Goal: Task Accomplishment & Management: Manage account settings

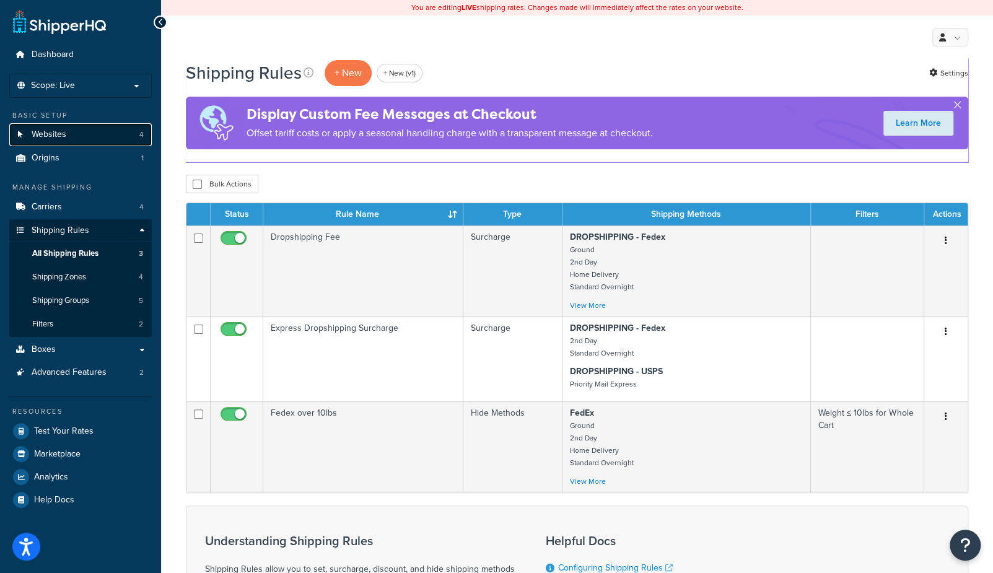
click at [63, 129] on span "Websites" at bounding box center [49, 134] width 35 height 11
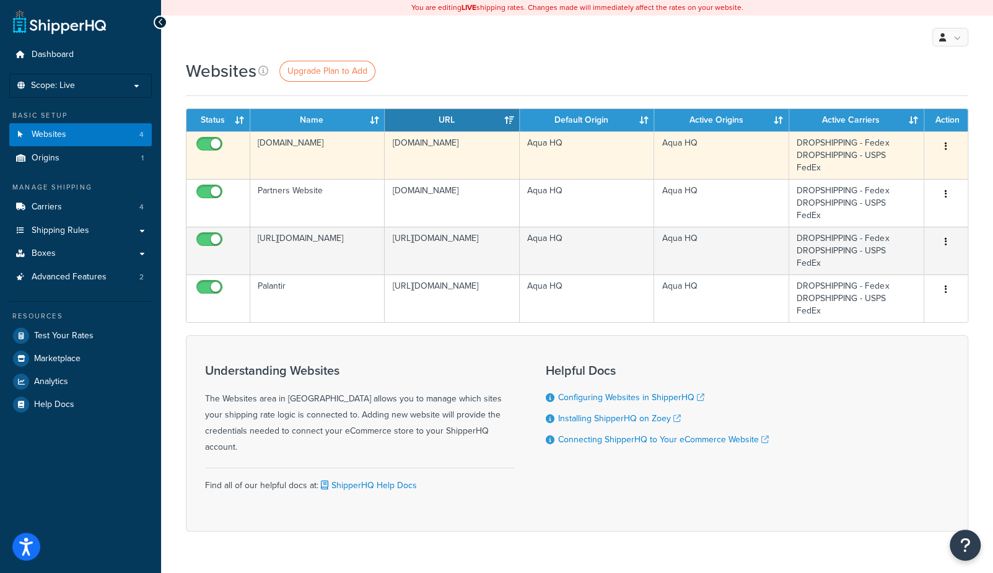
click at [945, 149] on icon "button" at bounding box center [946, 146] width 2 height 9
click at [886, 199] on link "Delete" at bounding box center [895, 195] width 98 height 25
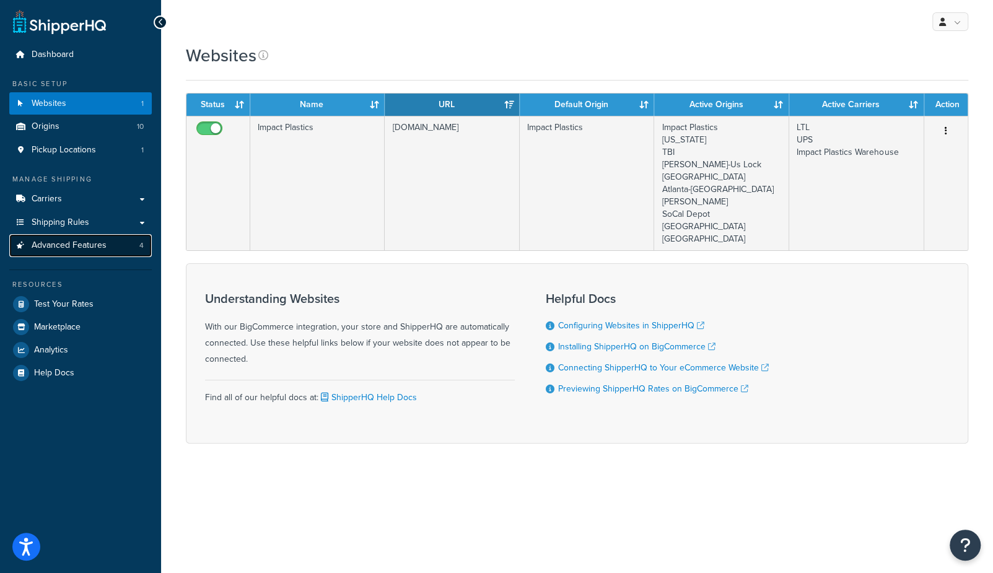
click at [114, 247] on link "Advanced Features 4" at bounding box center [80, 245] width 142 height 23
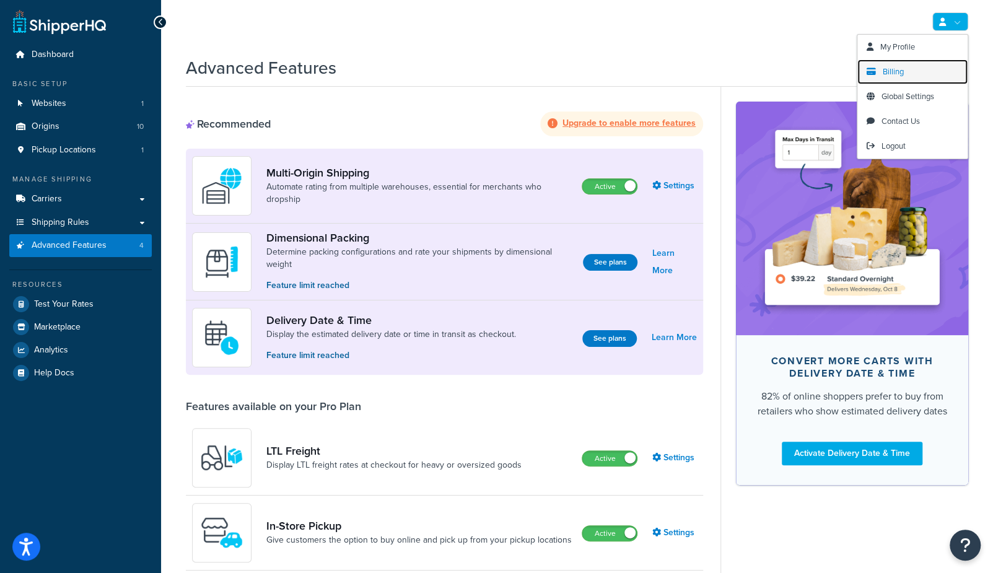
click at [897, 72] on span "Billing" at bounding box center [893, 72] width 21 height 12
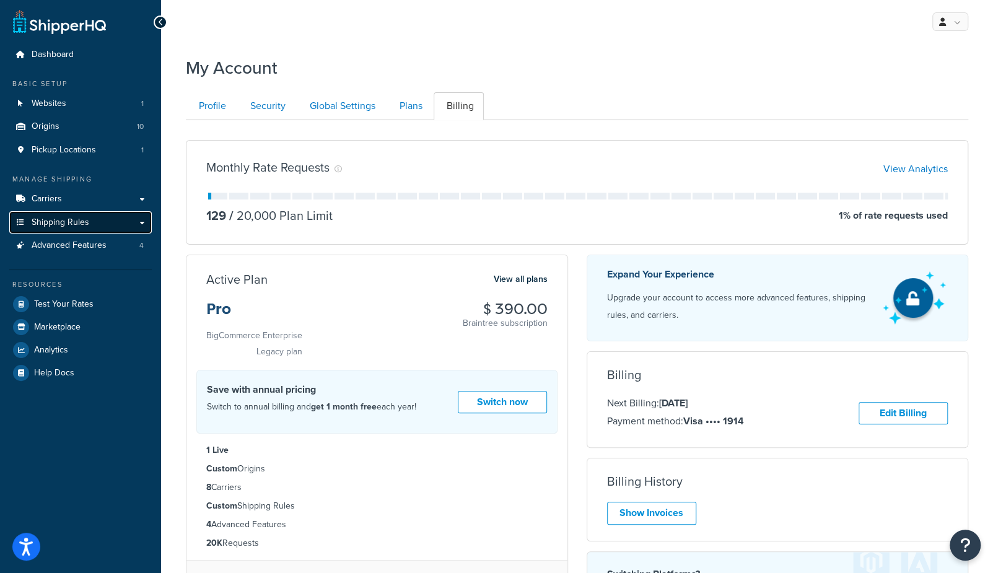
click at [85, 225] on span "Shipping Rules" at bounding box center [61, 222] width 58 height 11
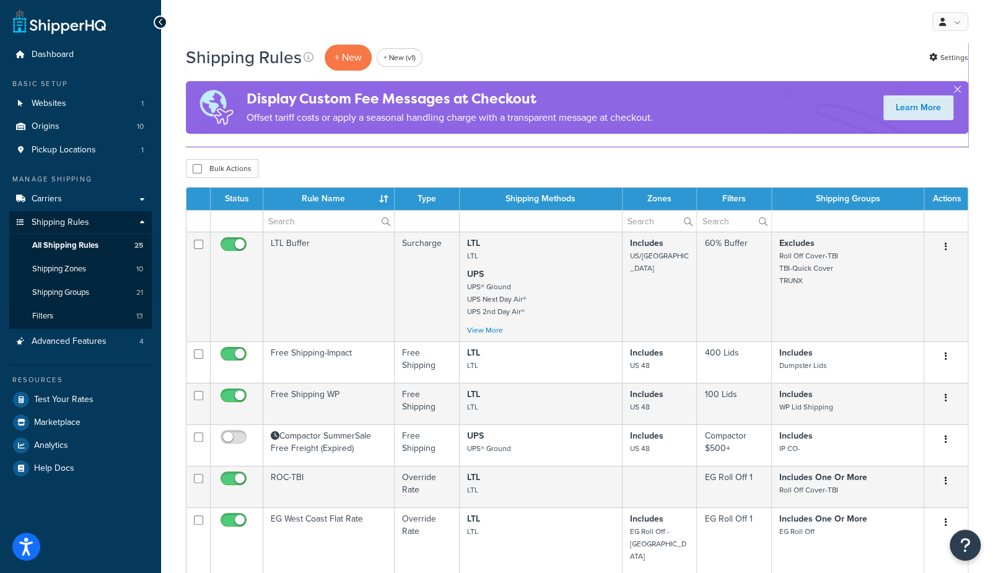
click at [621, 39] on div "My Profile Billing Global Settings Contact Us Logout" at bounding box center [577, 21] width 832 height 43
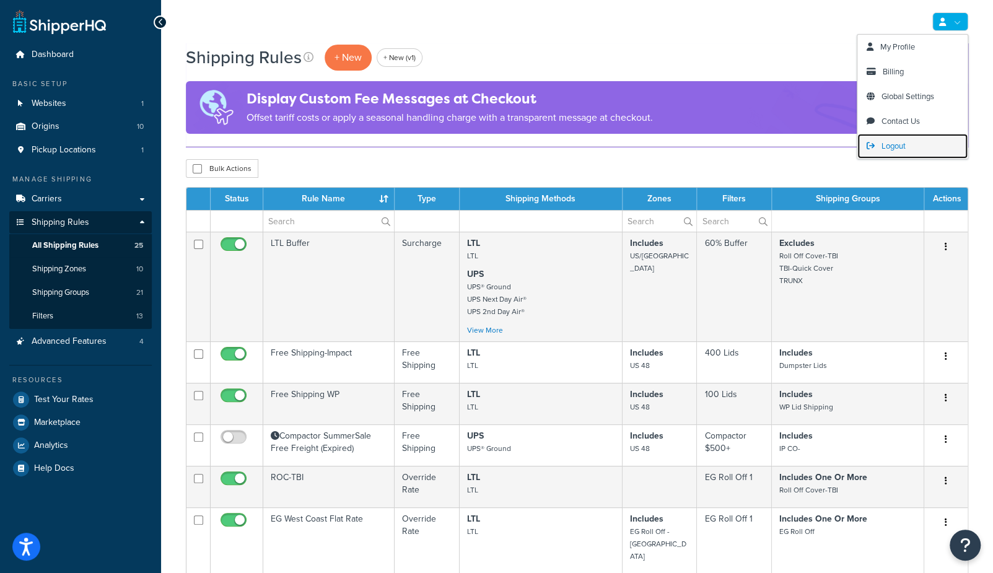
click at [883, 144] on span "Logout" at bounding box center [893, 146] width 24 height 12
